Goal: Task Accomplishment & Management: Manage account settings

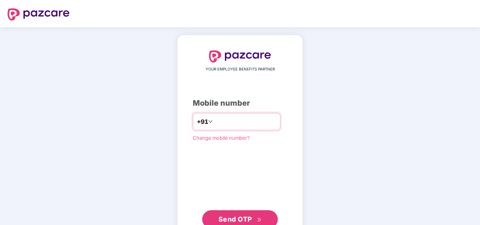
click at [256, 120] on input "number" at bounding box center [246, 121] width 62 height 12
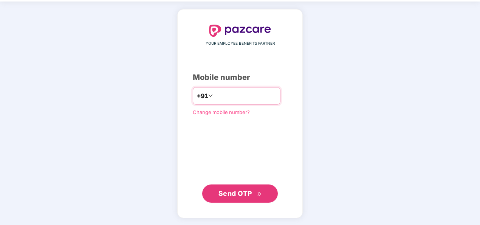
type input "**********"
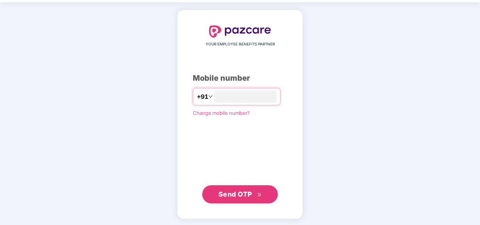
click at [230, 191] on span "Send OTP" at bounding box center [236, 194] width 34 height 8
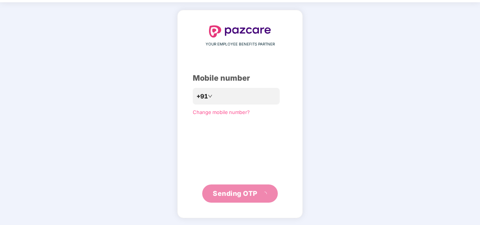
scroll to position [22, 0]
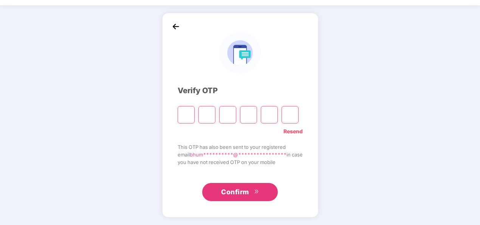
type input "*"
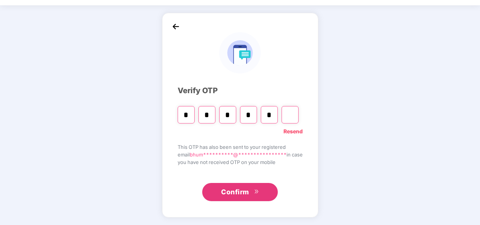
type input "*"
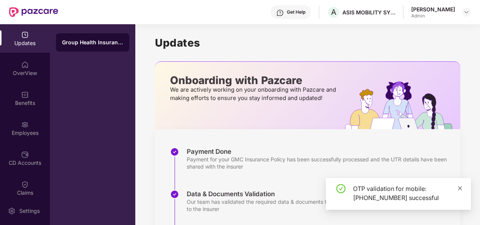
click at [462, 189] on icon "close" at bounding box center [461, 188] width 4 height 4
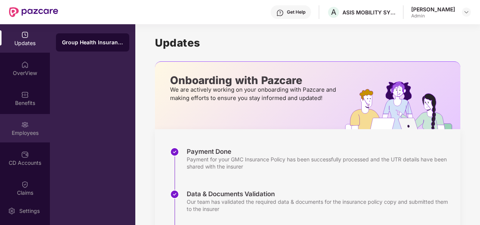
click at [22, 136] on div "Employees" at bounding box center [25, 133] width 50 height 8
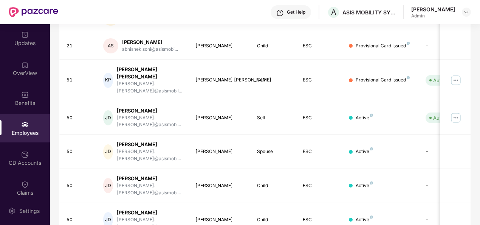
scroll to position [238, 0]
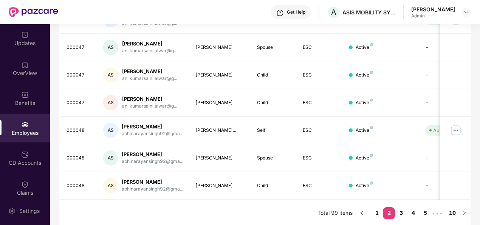
click at [401, 211] on link "3" at bounding box center [401, 212] width 12 height 11
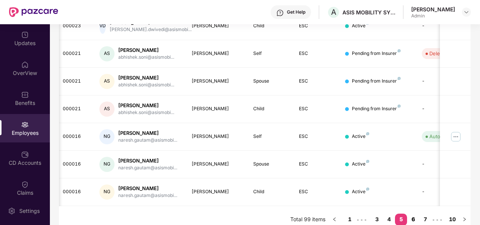
click at [414, 213] on link "6" at bounding box center [413, 218] width 12 height 11
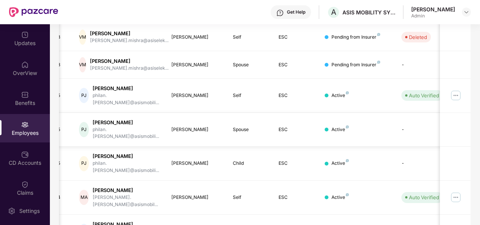
scroll to position [0, 30]
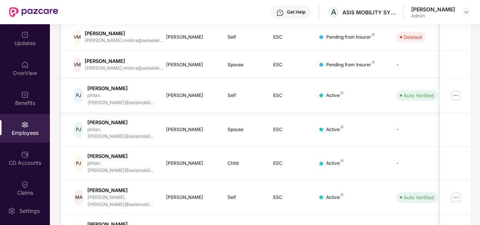
click at [456, 92] on img at bounding box center [456, 95] width 12 height 12
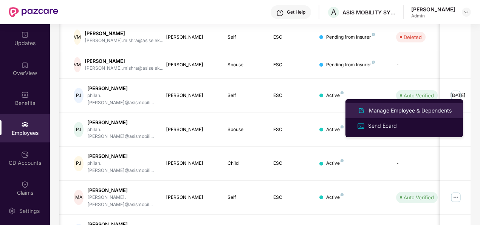
click at [420, 110] on div "Manage Employee & Dependents" at bounding box center [411, 110] width 86 height 8
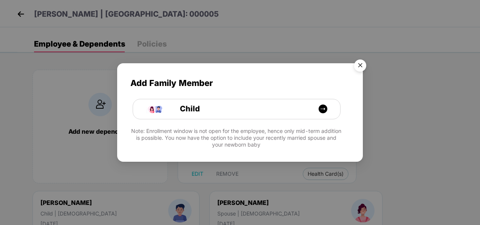
click at [360, 67] on img "Close" at bounding box center [360, 66] width 21 height 21
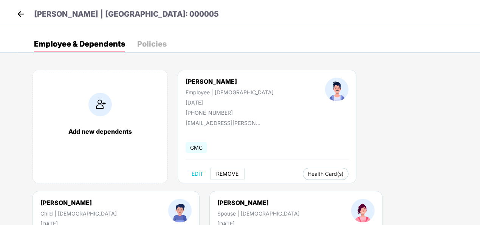
click at [236, 176] on button "REMOVE" at bounding box center [227, 174] width 34 height 12
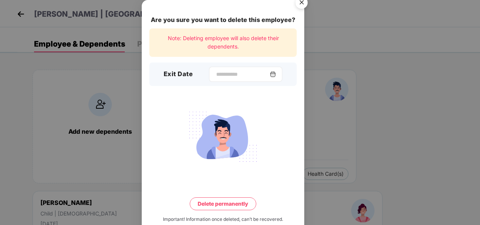
click at [275, 73] on img at bounding box center [273, 74] width 6 height 6
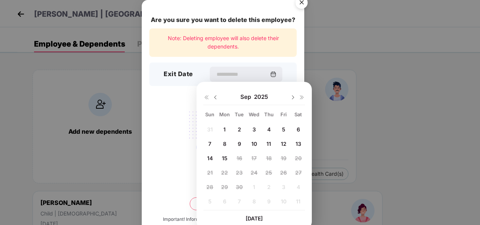
click at [299, 143] on span "13" at bounding box center [299, 143] width 6 height 6
type input "**********"
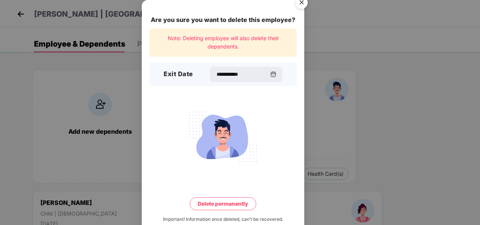
click at [241, 201] on button "Delete permanently" at bounding box center [223, 203] width 67 height 13
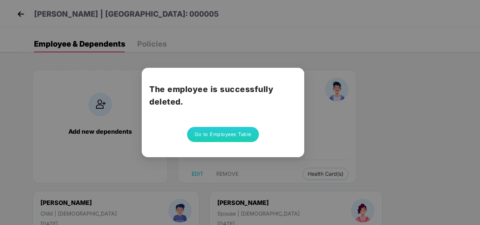
click at [261, 210] on div "The employee is successfully deleted. Go to Employees Table" at bounding box center [240, 112] width 480 height 225
click at [222, 135] on button "Go to Employees Table" at bounding box center [223, 134] width 72 height 15
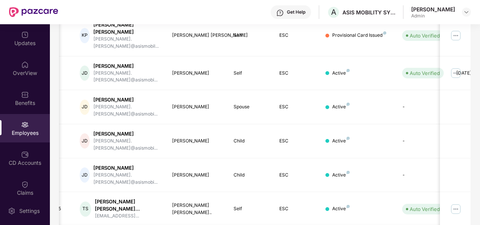
scroll to position [238, 0]
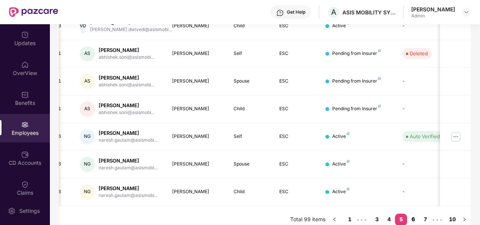
click at [412, 213] on link "6" at bounding box center [413, 218] width 12 height 11
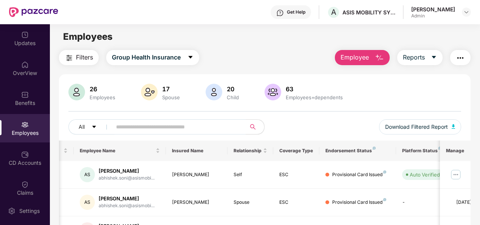
scroll to position [0, 0]
